Goal: Transaction & Acquisition: Purchase product/service

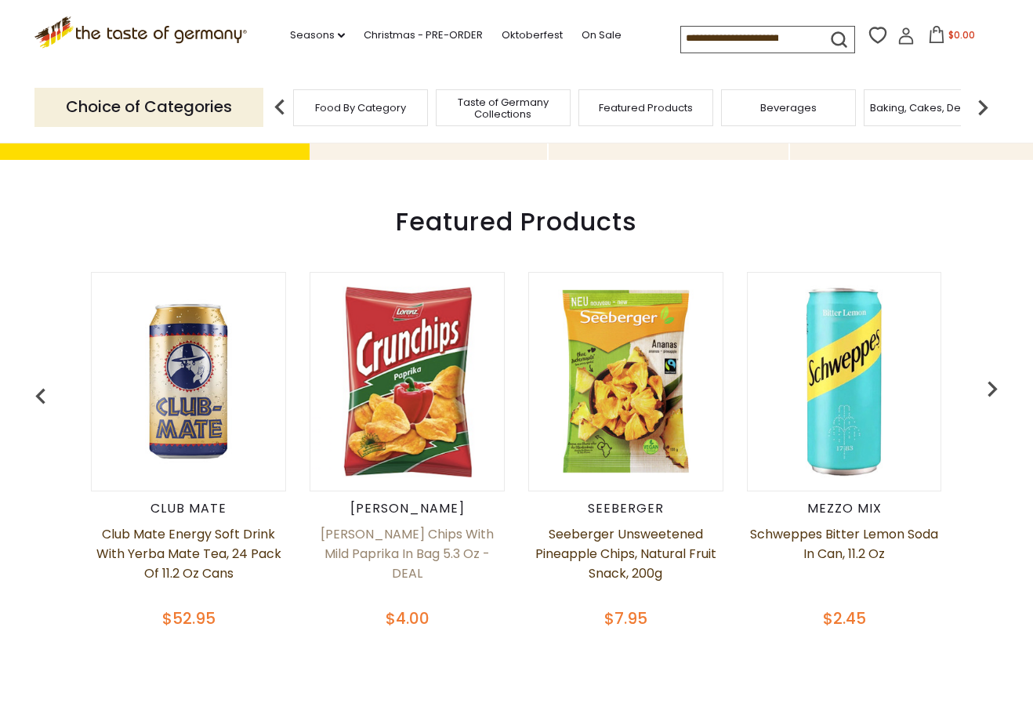
scroll to position [488, 0]
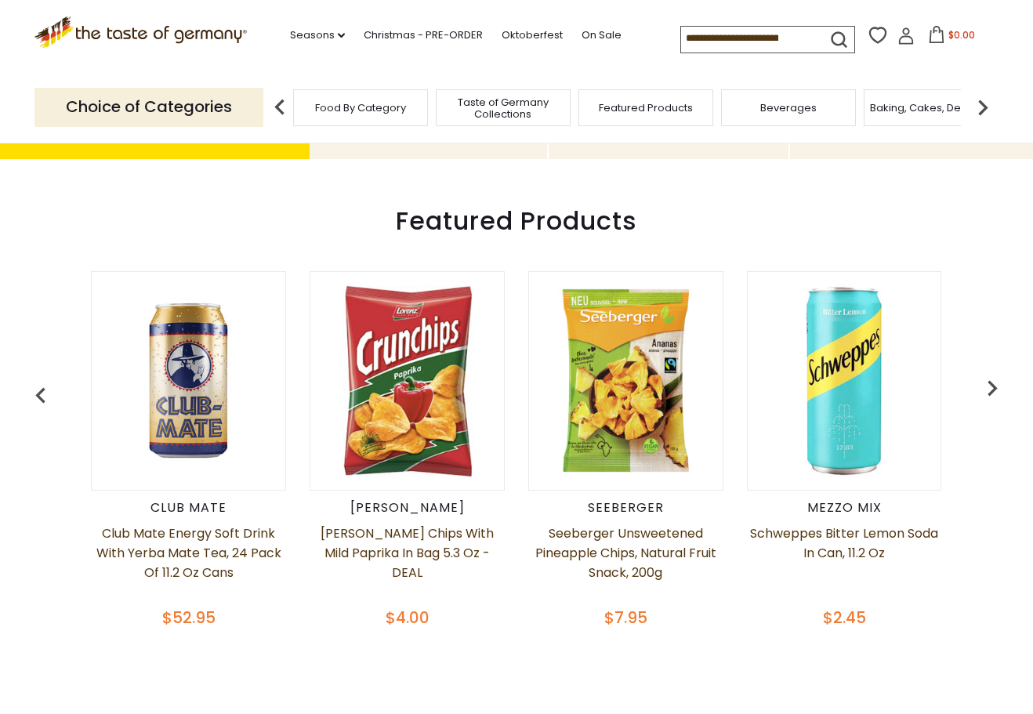
click at [197, 418] on img at bounding box center [189, 381] width 194 height 194
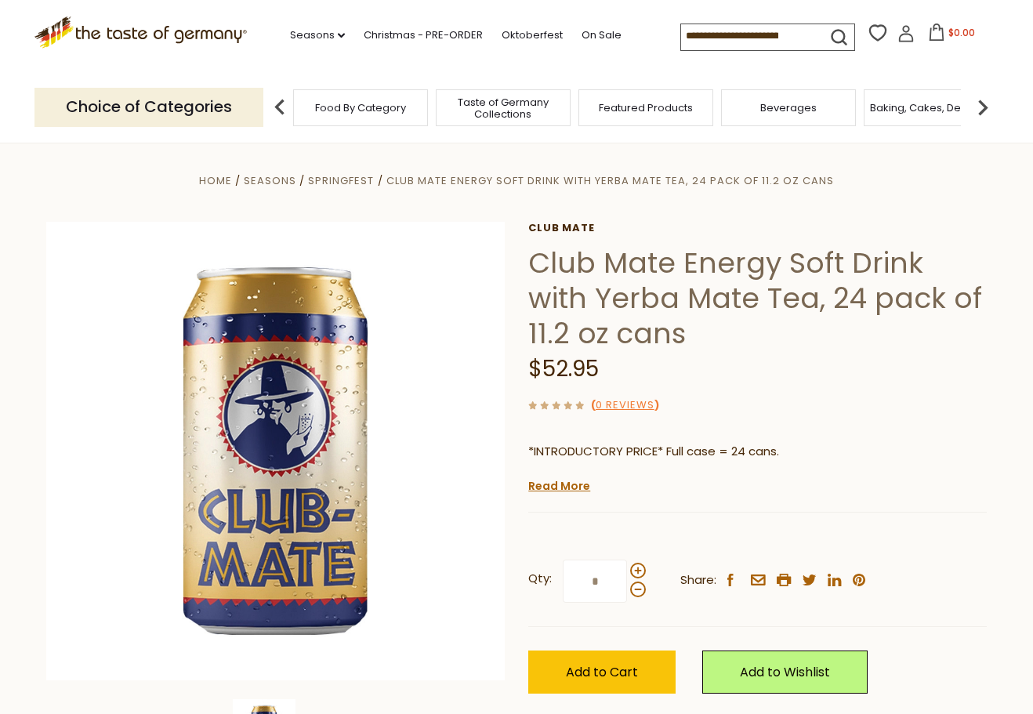
click at [761, 116] on div "Beverages" at bounding box center [788, 107] width 135 height 37
click at [764, 102] on span "Beverages" at bounding box center [788, 108] width 56 height 12
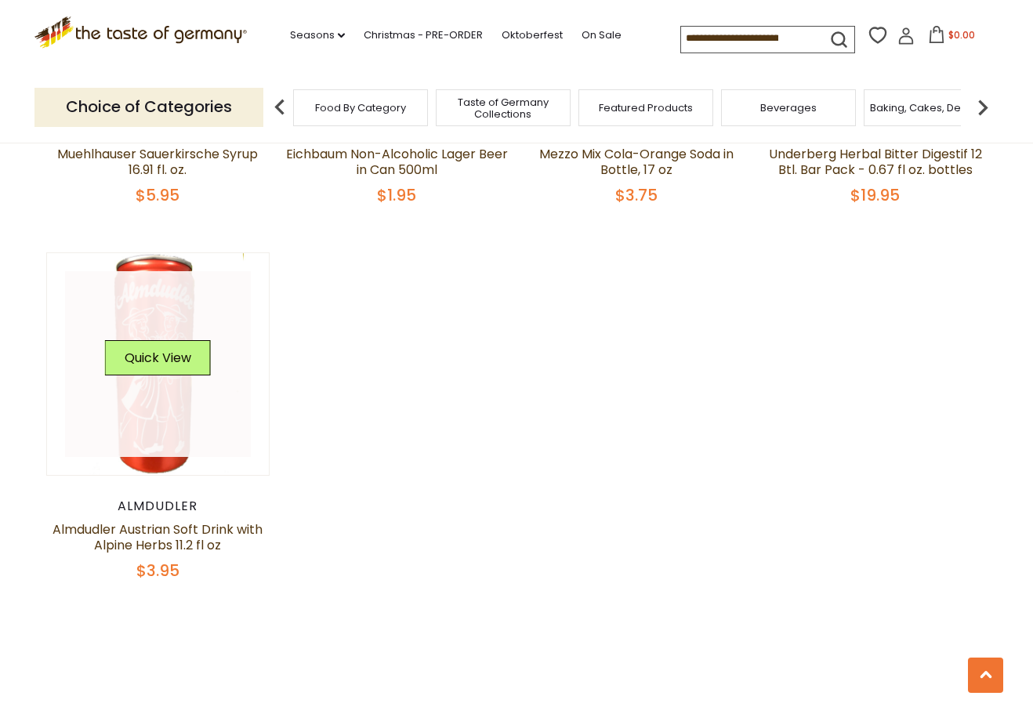
scroll to position [2983, 0]
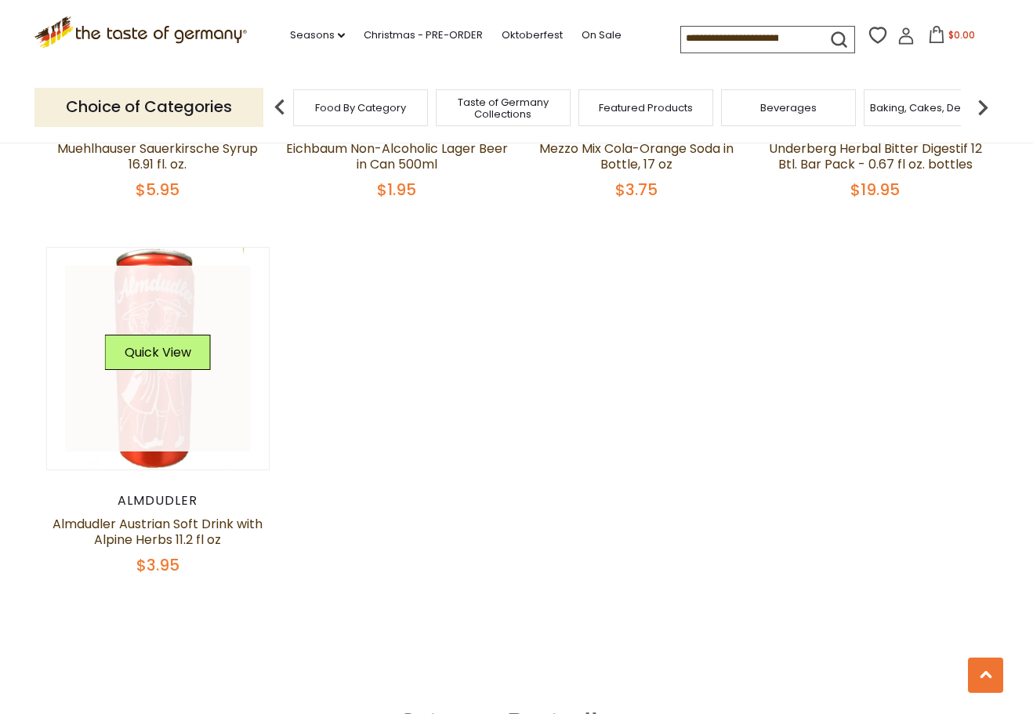
click at [177, 383] on link at bounding box center [158, 359] width 187 height 187
